Goal: Task Accomplishment & Management: Manage account settings

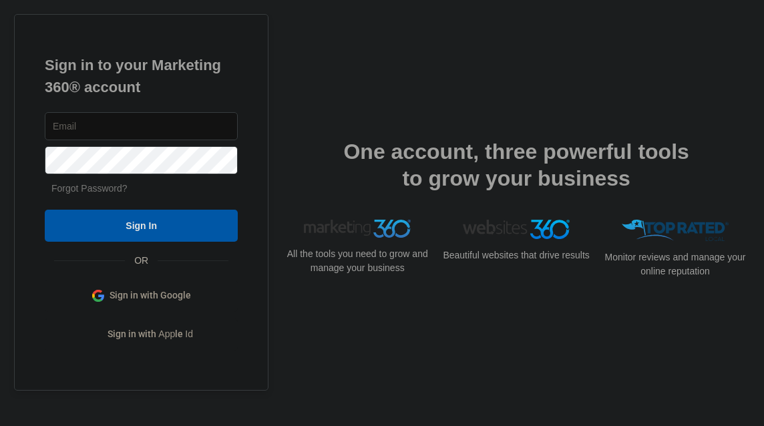
type input "jenardennedeleon@gmail.com"
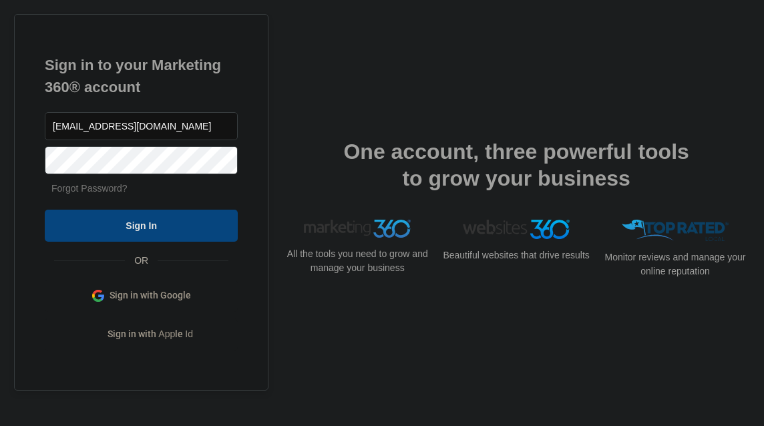
drag, startPoint x: 0, startPoint y: 0, endPoint x: 196, endPoint y: 216, distance: 291.8
click at [196, 216] on form "jenardennedeleon@gmail.com Forgot Password? Sign In" at bounding box center [141, 176] width 193 height 132
click at [196, 216] on input "Sign In" at bounding box center [141, 226] width 193 height 32
